Goal: Find specific page/section: Find specific page/section

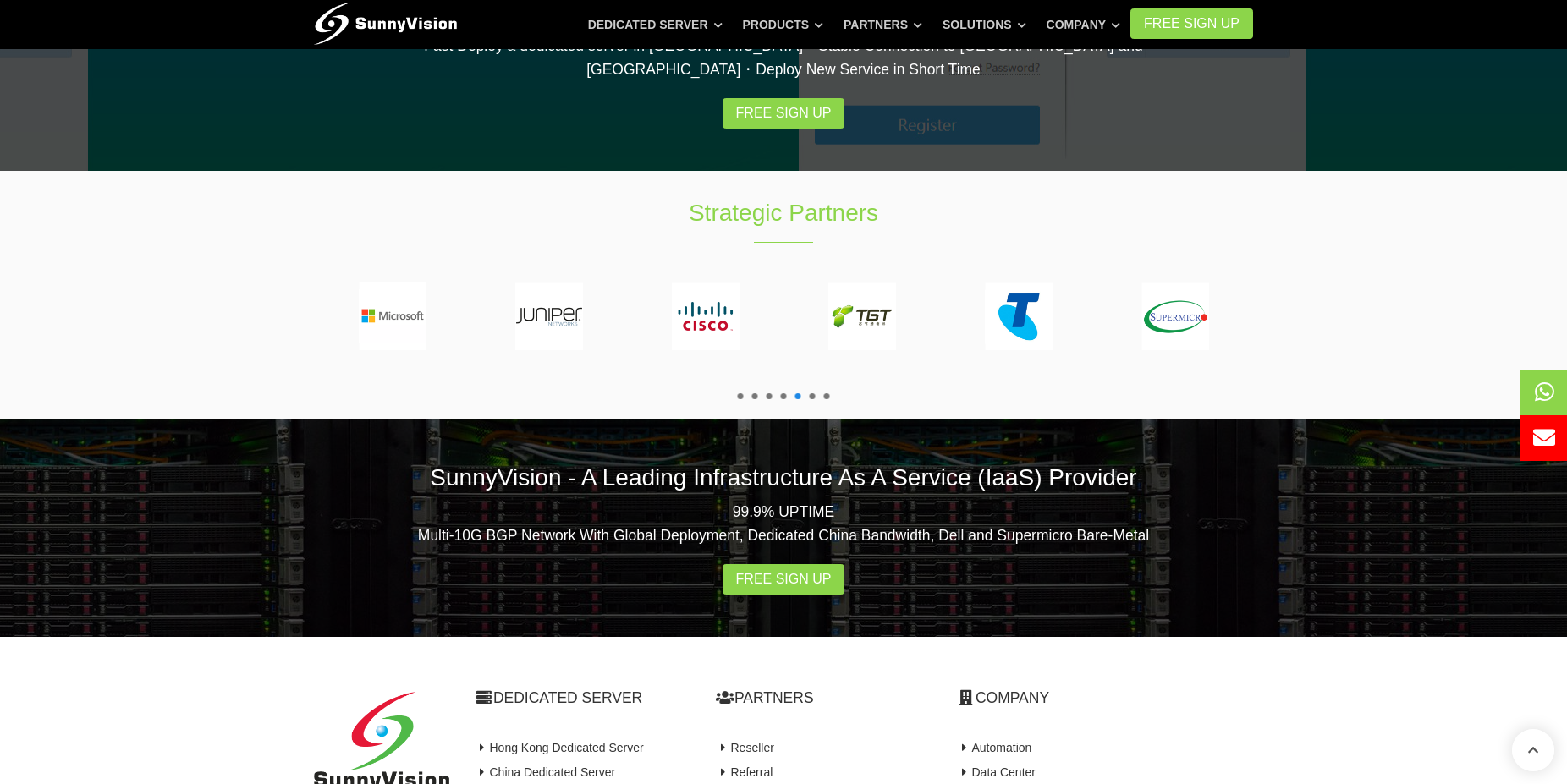
scroll to position [3099, 0]
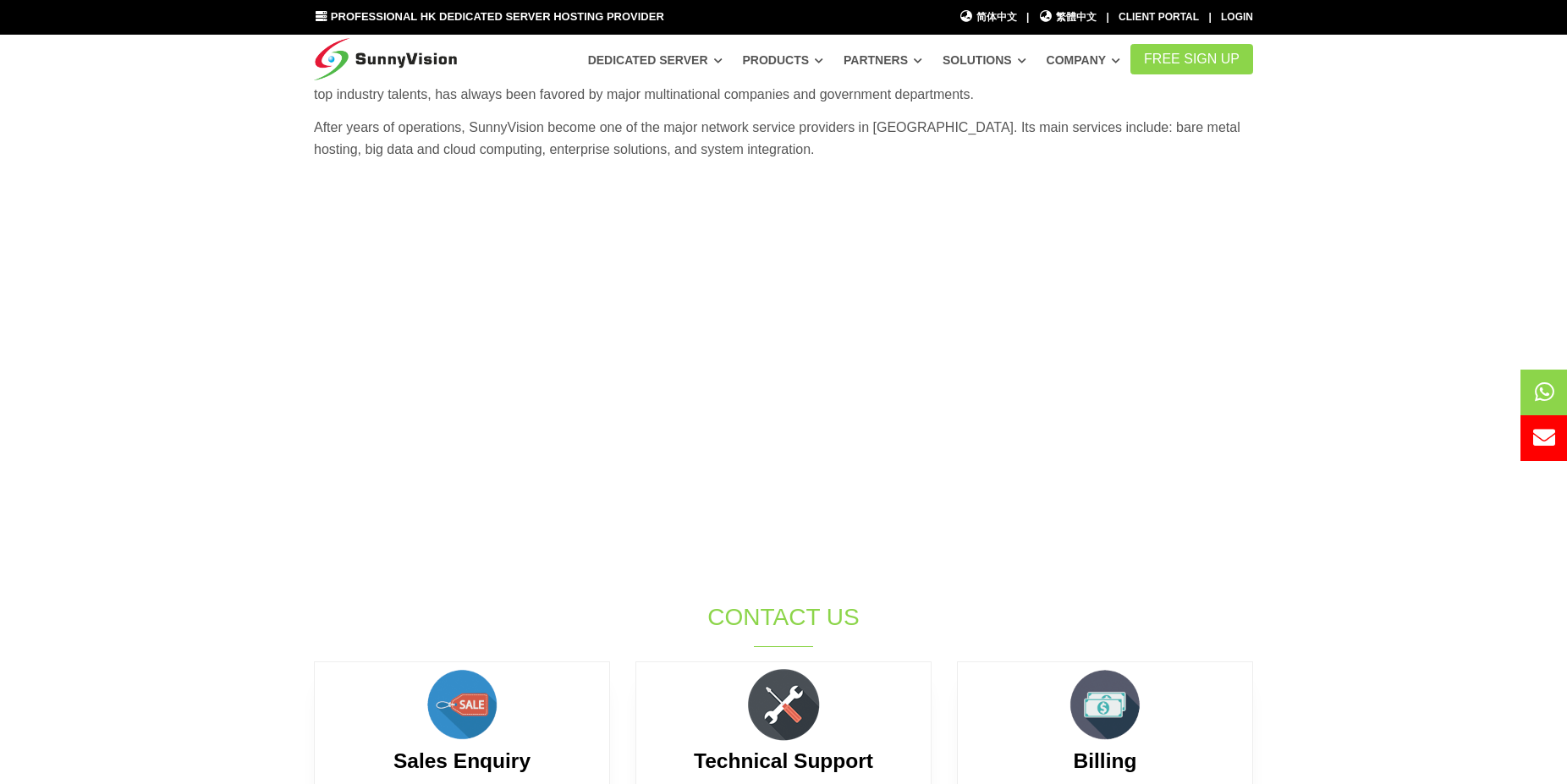
scroll to position [106, 0]
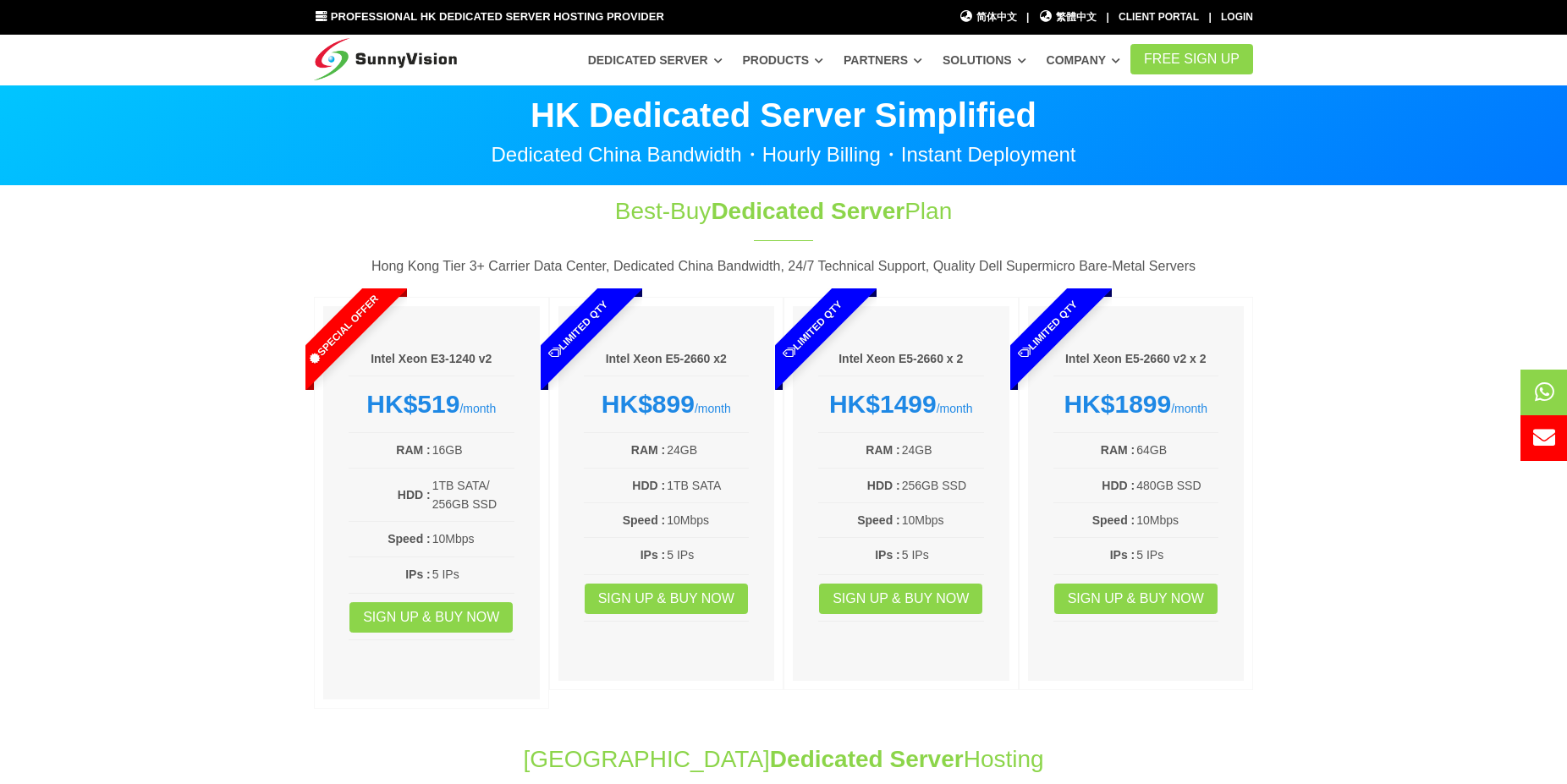
click at [983, 22] on span "简体中文" at bounding box center [988, 17] width 58 height 16
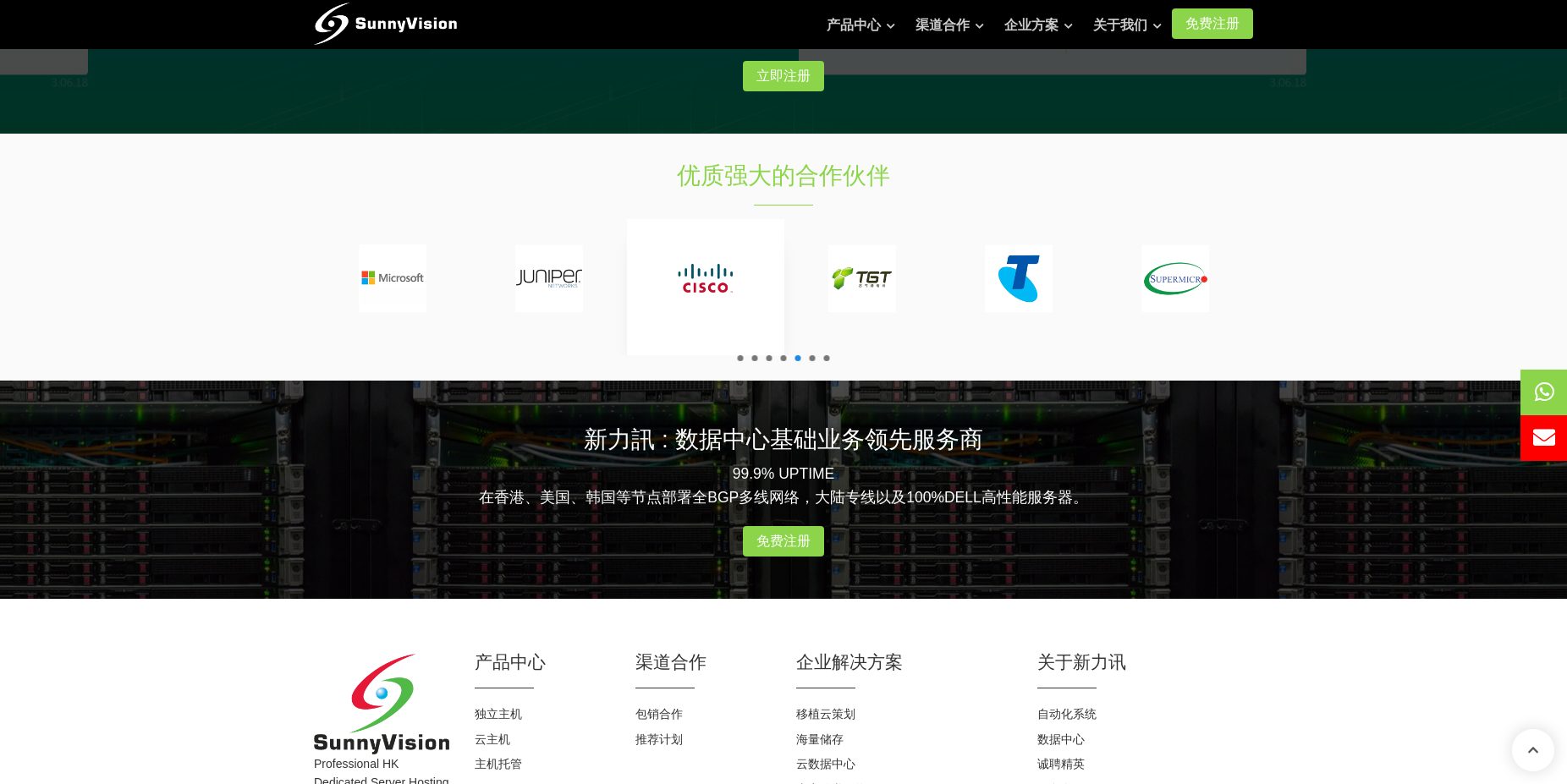
scroll to position [2033, 0]
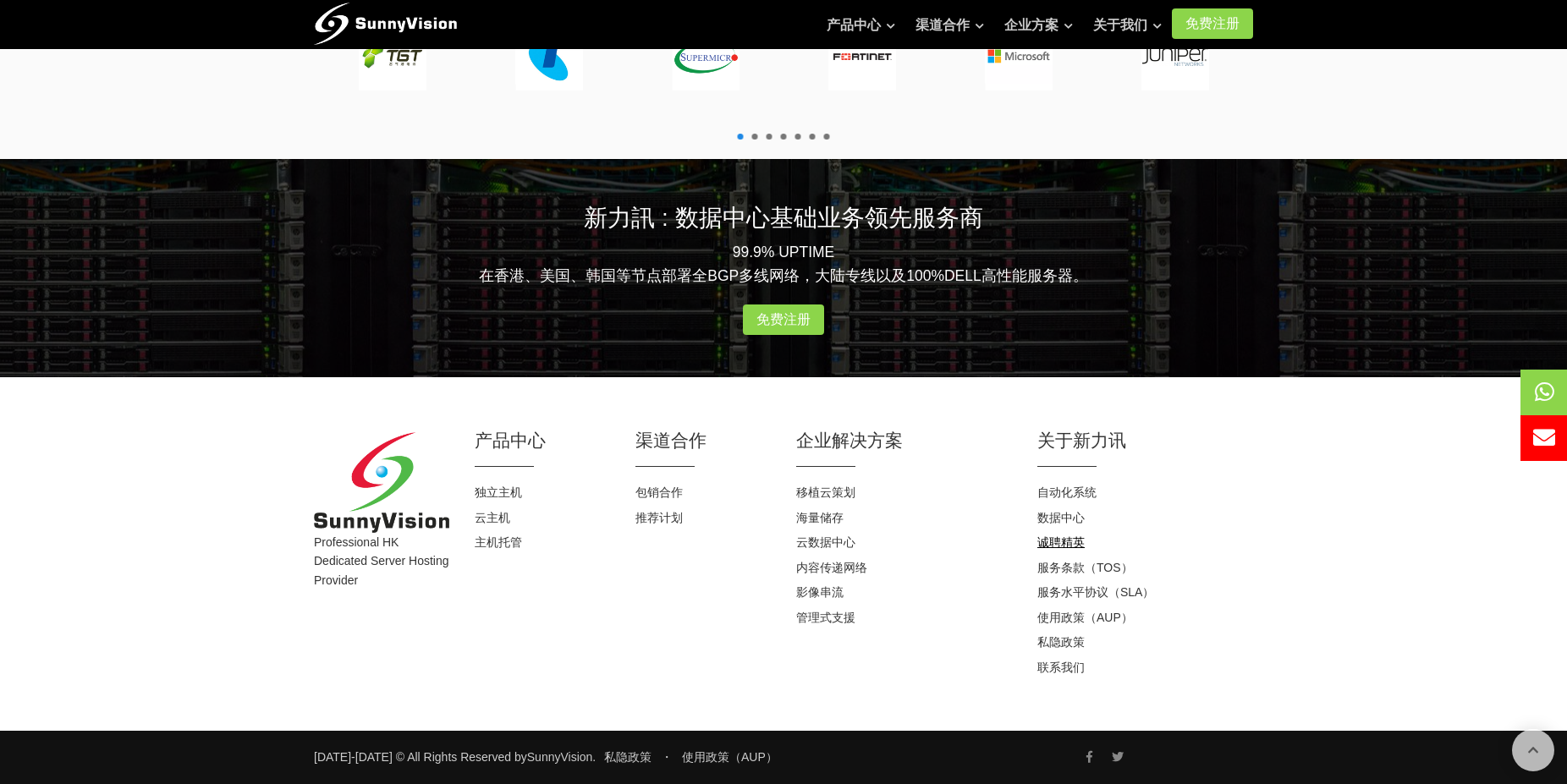
click at [1070, 548] on link "诚聘精英" at bounding box center [1061, 542] width 47 height 14
